Goal: Task Accomplishment & Management: Complete application form

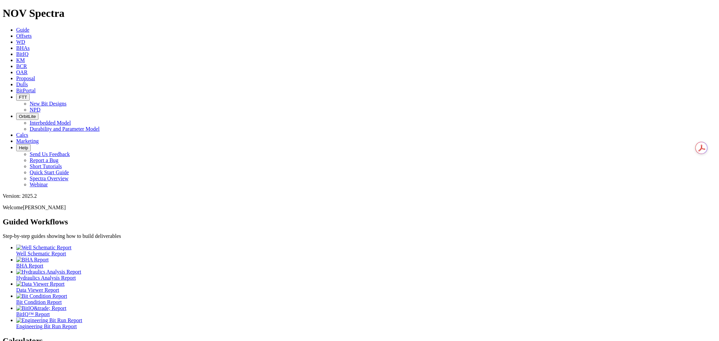
click at [28, 82] on span "Dulls" at bounding box center [22, 85] width 12 height 6
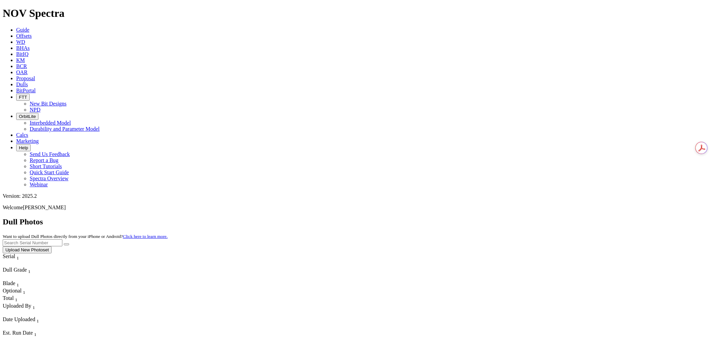
click at [52, 247] on button "Upload New Photoset" at bounding box center [27, 250] width 49 height 7
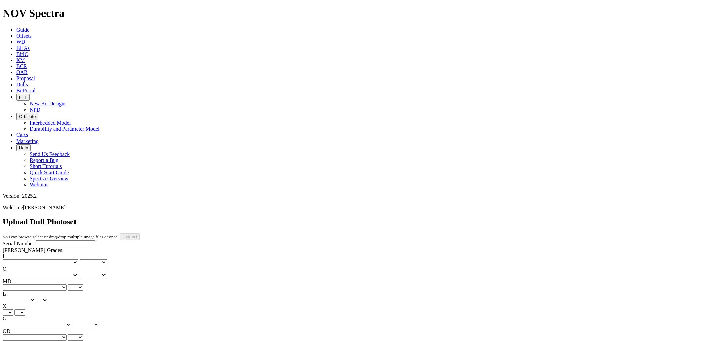
drag, startPoint x: 60, startPoint y: 60, endPoint x: 53, endPoint y: 61, distance: 6.8
click at [53, 241] on input "Serial Number" at bounding box center [66, 244] width 60 height 7
type input "A320175"
drag, startPoint x: 27, startPoint y: 98, endPoint x: 34, endPoint y: 100, distance: 7.2
click at [34, 260] on select "No lost, worn or damaged cutters 0 1 2 3 4 5 6 7 8 No diamond table left on any…" at bounding box center [41, 263] width 76 height 6
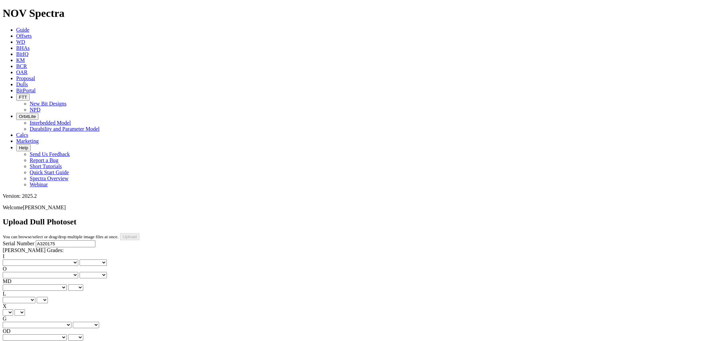
select select "number:3"
click at [13, 260] on select "No lost, worn or damaged cutters 0 1 2 3 4 5 6 7 8 No diamond table left on any…" at bounding box center [41, 263] width 76 height 6
select select "number:3"
drag, startPoint x: 86, startPoint y: 103, endPoint x: 82, endPoint y: 105, distance: 4.3
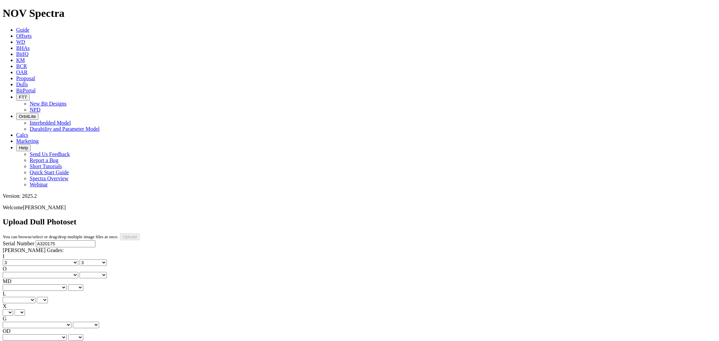
click at [68, 272] on select "No lost, worn or damaged cutters 0 1 2 3 4 5 6 7 8 No diamond table left on any…" at bounding box center [41, 275] width 76 height 6
select select "number:1"
click at [48, 272] on select "No lost, worn or damaged cutters 0 1 2 3 4 5 6 7 8 No diamond table left on any…" at bounding box center [41, 275] width 76 height 6
select select "number:1"
click at [31, 285] on select "BF - Bond Failure BT - Broken Teeth/Cutters BU - Balled Up Bit CR - Cored CT - …" at bounding box center [35, 288] width 64 height 6
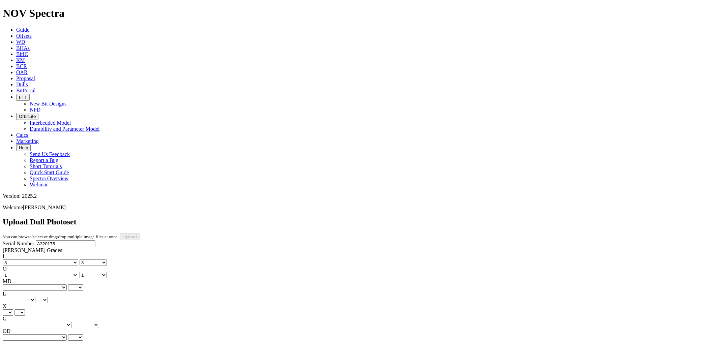
select select "string:BT"
click at [13, 285] on select "BF - Bond Failure BT - Broken Teeth/Cutters BU - Balled Up Bit CR - Cored CT - …" at bounding box center [35, 288] width 64 height 6
select select "string:BT"
drag, startPoint x: 70, startPoint y: 127, endPoint x: 62, endPoint y: 134, distance: 10.8
click at [35, 297] on select "A - All C - Cone G - Gauge N - Nose S - Shoulder T - Taper" at bounding box center [19, 300] width 33 height 6
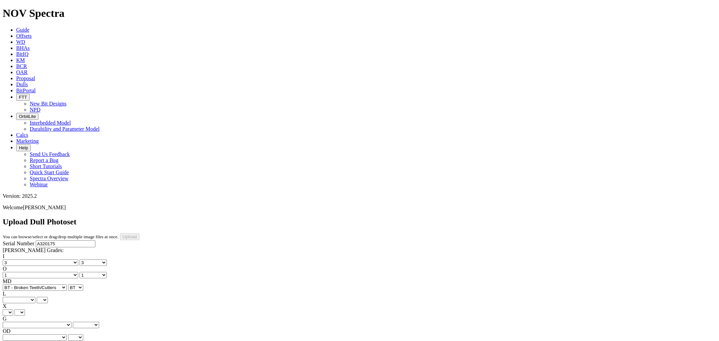
select select "string:C"
click at [35, 297] on select "A - All C - Cone G - Gauge N - Nose S - Shoulder T - Taper" at bounding box center [19, 300] width 33 height 6
select select "string:C"
drag, startPoint x: 16, startPoint y: 158, endPoint x: 22, endPoint y: 160, distance: 6.3
click at [13, 310] on select "X" at bounding box center [8, 313] width 10 height 6
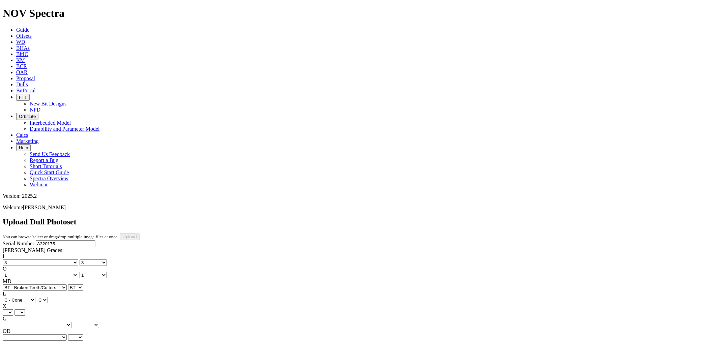
click at [67, 322] on select "Unknown I - In Gauge 1 - 1/16 in Undergauge" 2 - 2/16 in Undergauge = ⅛ in" 8 -…" at bounding box center [37, 325] width 69 height 6
select select "string:I"
click at [48, 322] on select "Unknown I - In Gauge 1 - 1/16 in Undergauge" 2 - 2/16 in Undergauge = ⅛ in" 8 -…" at bounding box center [37, 325] width 69 height 6
select select "string:I"
drag, startPoint x: 37, startPoint y: 154, endPoint x: 35, endPoint y: 160, distance: 6.4
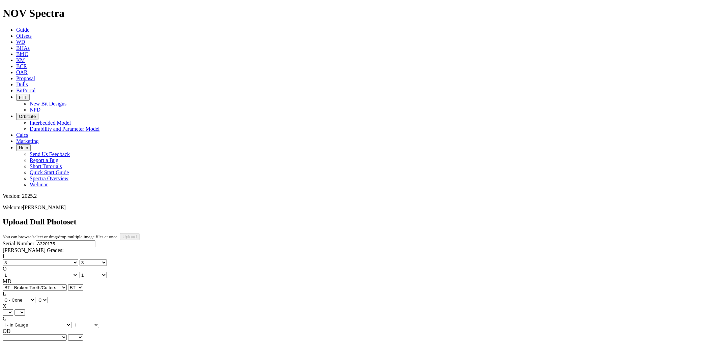
click at [13, 310] on select "X" at bounding box center [8, 313] width 10 height 6
select select "string:X"
click at [13, 310] on select "X" at bounding box center [8, 313] width 10 height 6
select select "string:X"
click at [22, 335] on select "BF - Bond Failure BT - Broken Teeth/Cutters BU - Balled Up Bit CR - Cored CT - …" at bounding box center [35, 338] width 64 height 6
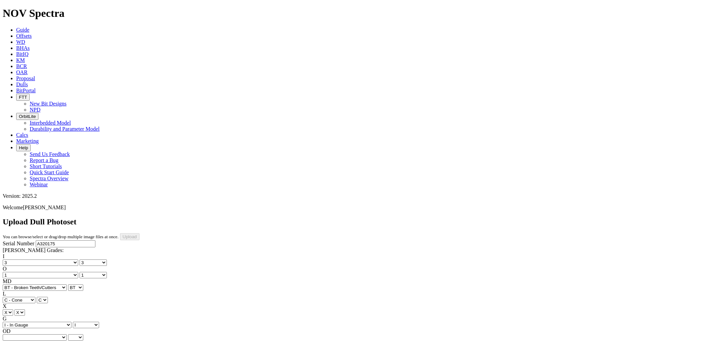
select select "string:LT"
click at [13, 335] on select "BF - Bond Failure BT - Broken Teeth/Cutters BU - Balled Up Bit CR - Cored CT - …" at bounding box center [35, 338] width 64 height 6
select select "string:LT"
select select "string:BHA"
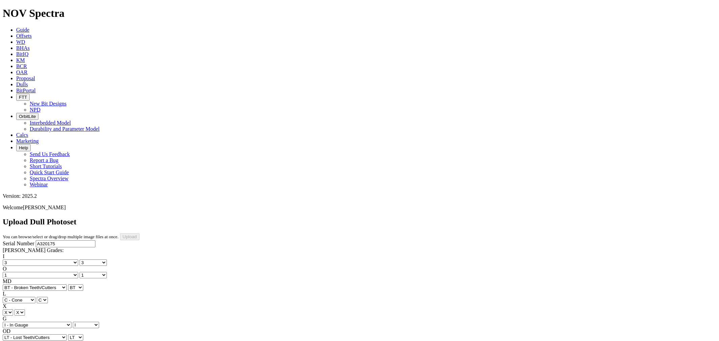
select select "string:BHA"
type input "[DATE]"
